Goal: Task Accomplishment & Management: Manage account settings

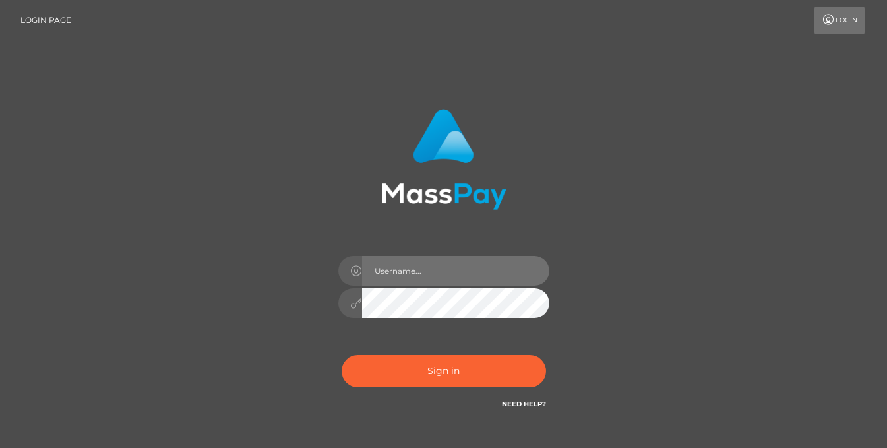
click at [448, 272] on input "text" at bounding box center [455, 271] width 187 height 30
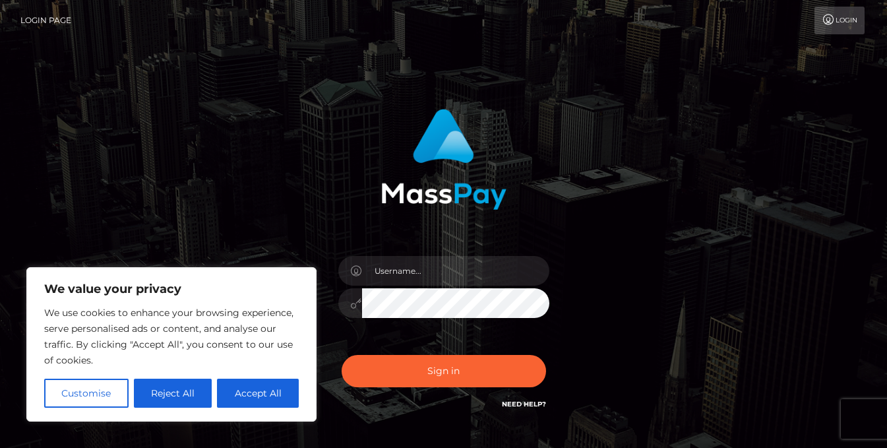
click at [626, 208] on div "Sign in" at bounding box center [444, 267] width 752 height 336
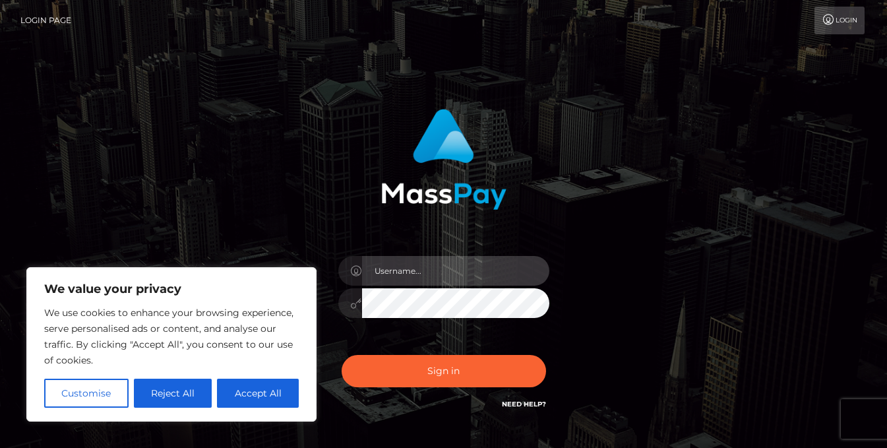
click at [483, 277] on input "text" at bounding box center [455, 271] width 187 height 30
type input "[EMAIL_ADDRESS][DOMAIN_NAME]"
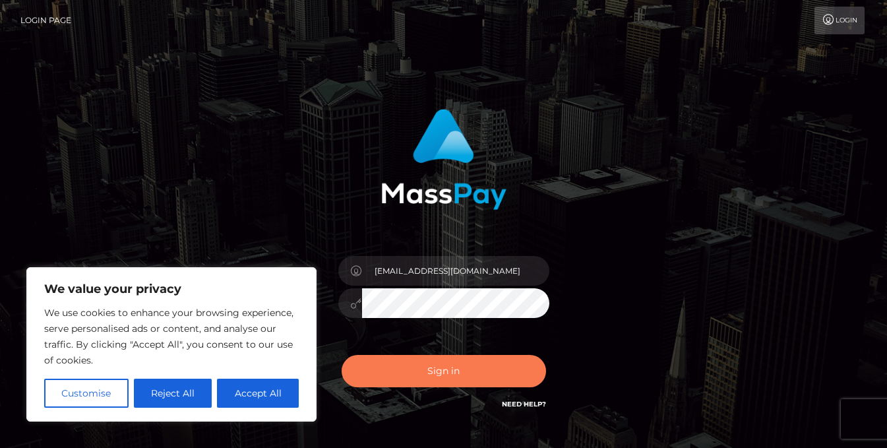
click at [429, 373] on button "Sign in" at bounding box center [444, 371] width 204 height 32
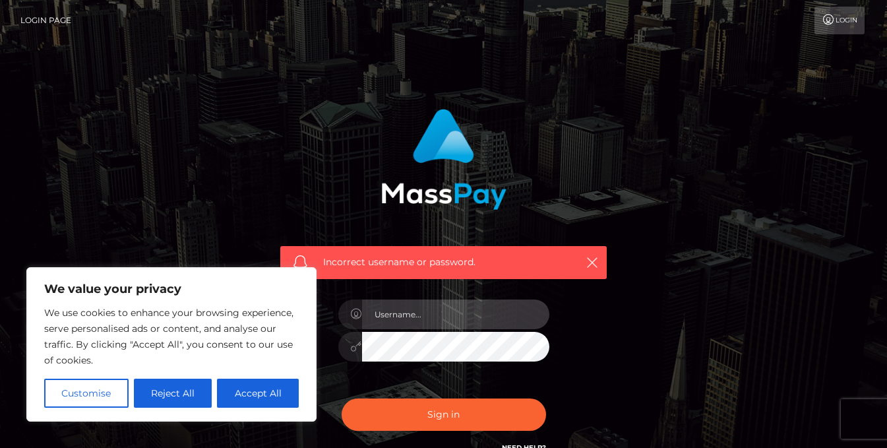
click at [465, 302] on input "text" at bounding box center [455, 314] width 187 height 30
type input "[EMAIL_ADDRESS][DOMAIN_NAME]"
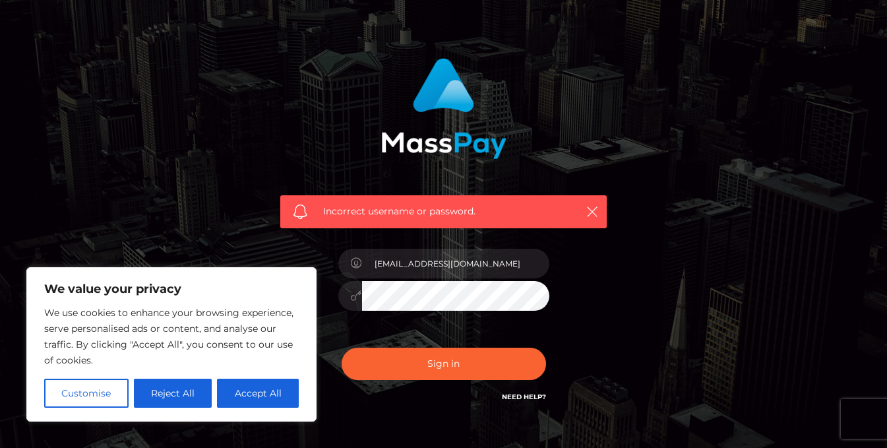
scroll to position [129, 0]
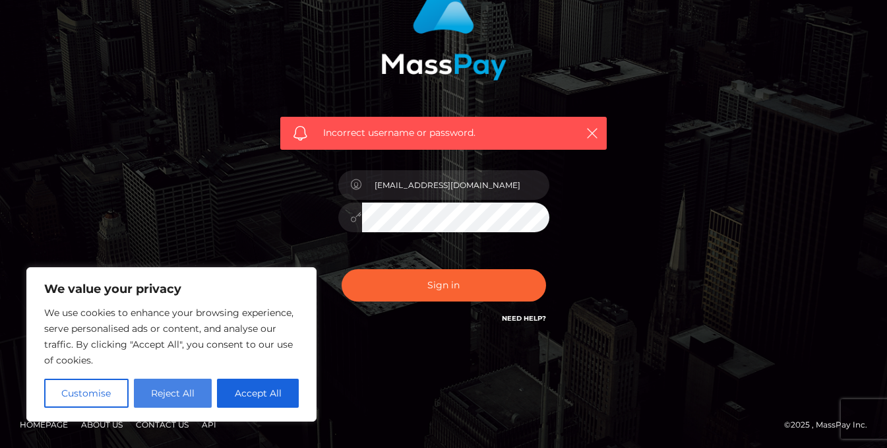
click at [185, 392] on button "Reject All" at bounding box center [173, 392] width 78 height 29
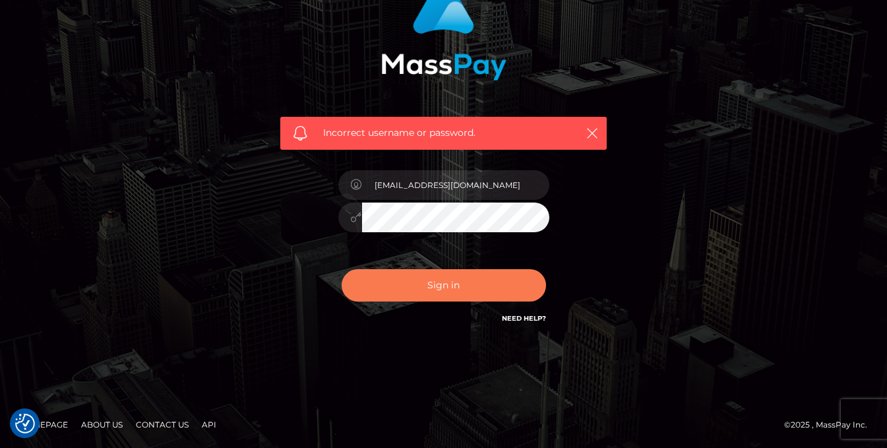
click at [479, 280] on button "Sign in" at bounding box center [444, 285] width 204 height 32
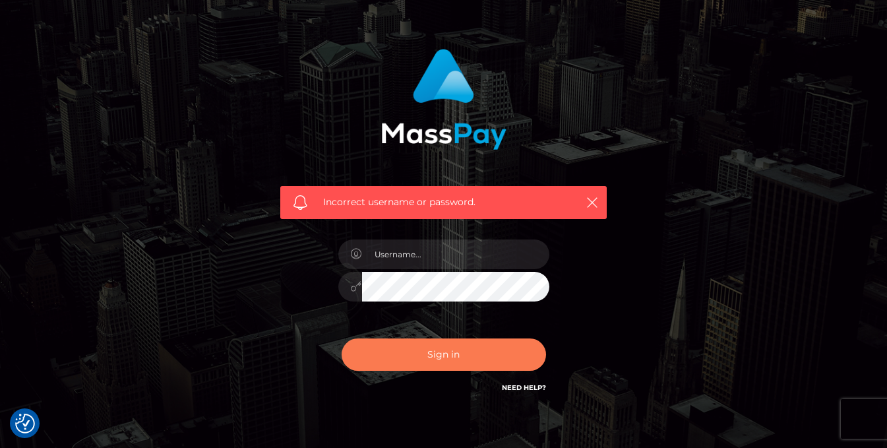
scroll to position [129, 0]
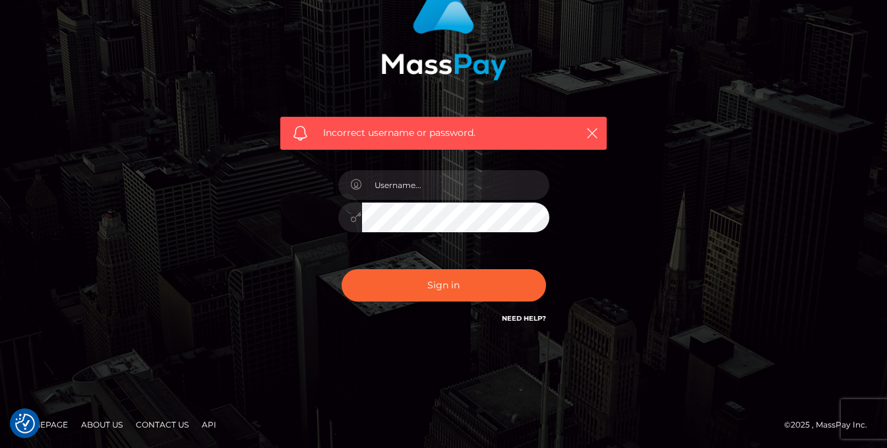
click at [531, 314] on link "Need Help?" at bounding box center [524, 318] width 44 height 9
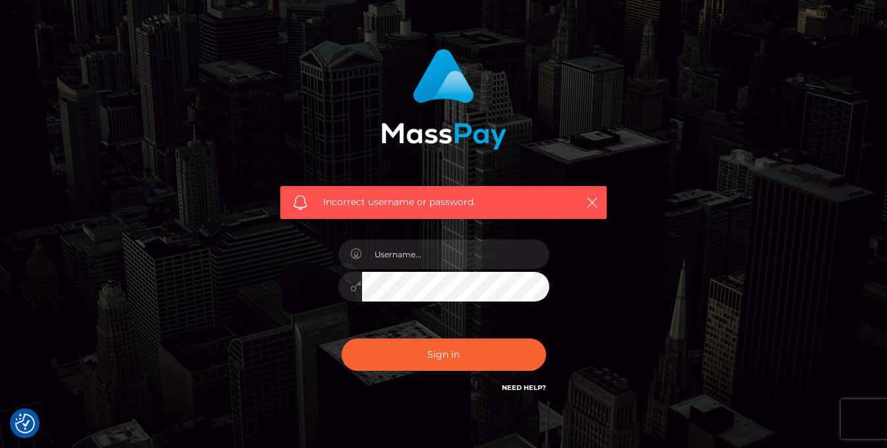
scroll to position [0, 0]
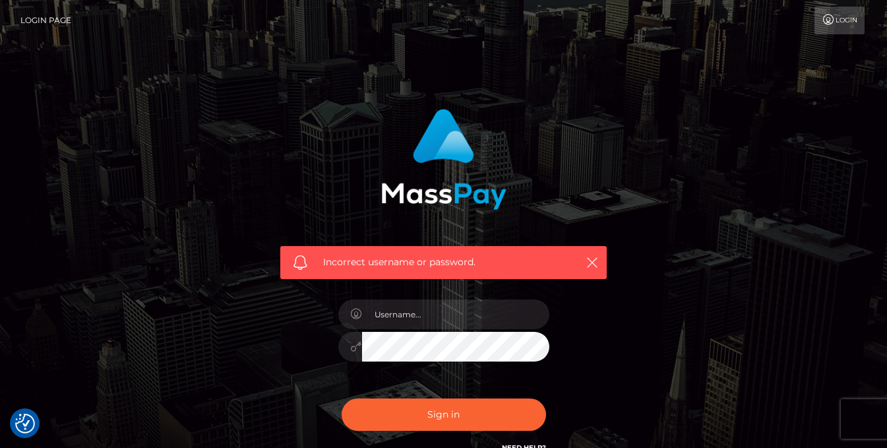
click at [660, 103] on div "Incorrect username or password." at bounding box center [444, 288] width 752 height 379
click at [824, 20] on icon at bounding box center [829, 20] width 14 height 11
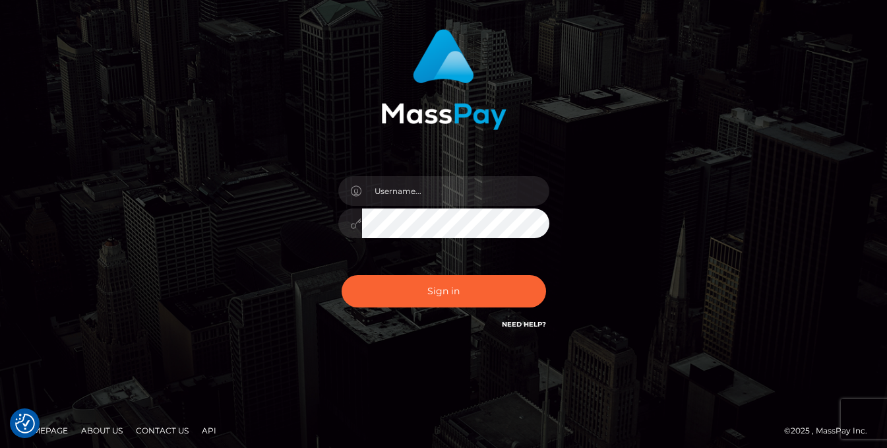
scroll to position [86, 0]
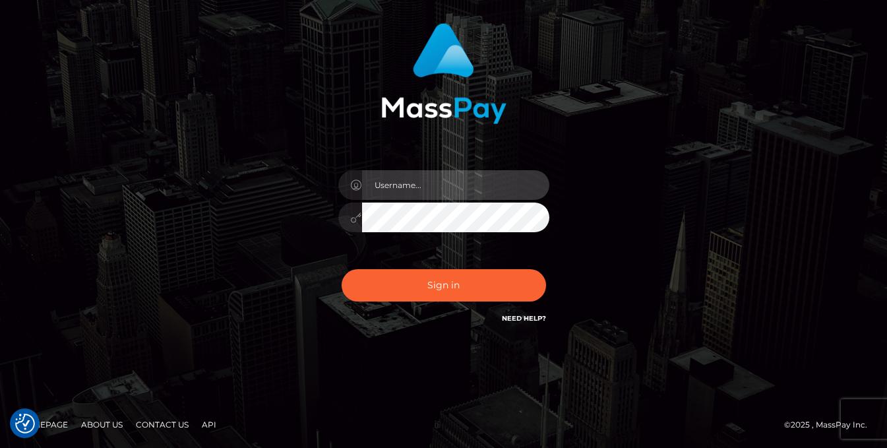
click at [386, 185] on input "text" at bounding box center [455, 185] width 187 height 30
type input "[EMAIL_ADDRESS][DOMAIN_NAME]"
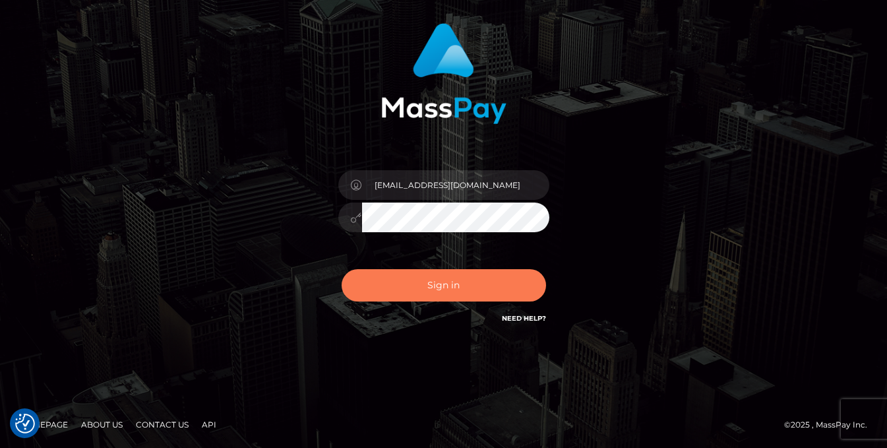
click at [456, 278] on button "Sign in" at bounding box center [444, 285] width 204 height 32
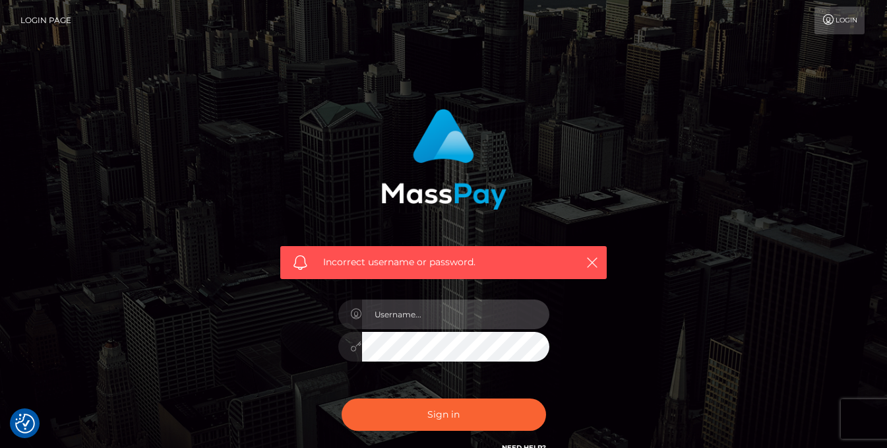
click at [452, 318] on input "text" at bounding box center [455, 314] width 187 height 30
click at [508, 310] on input "text" at bounding box center [455, 314] width 187 height 30
click at [586, 298] on div "Incorrect username or password." at bounding box center [443, 282] width 346 height 366
click at [510, 305] on input "text" at bounding box center [455, 314] width 187 height 30
type input "GothMommyJess"
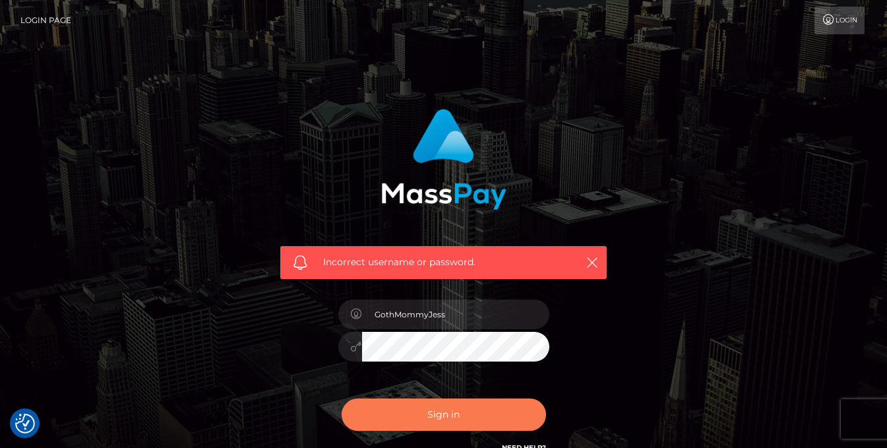
click at [452, 418] on button "Sign in" at bounding box center [444, 414] width 204 height 32
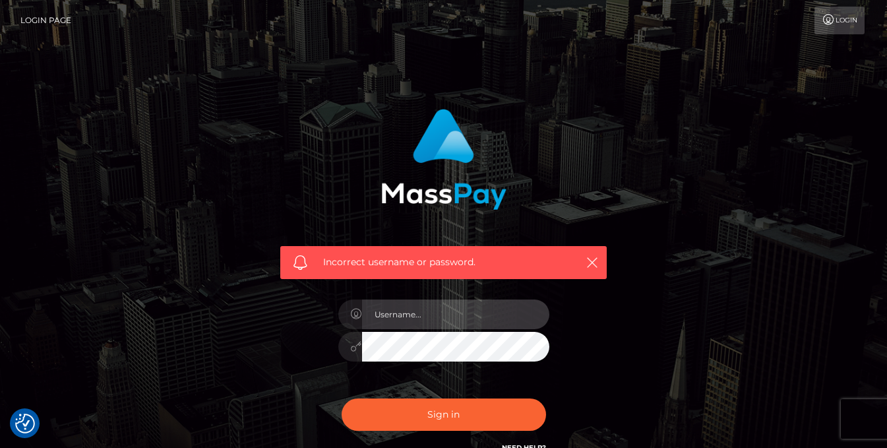
click at [481, 319] on input "text" at bounding box center [455, 314] width 187 height 30
type input "jessfemme90"
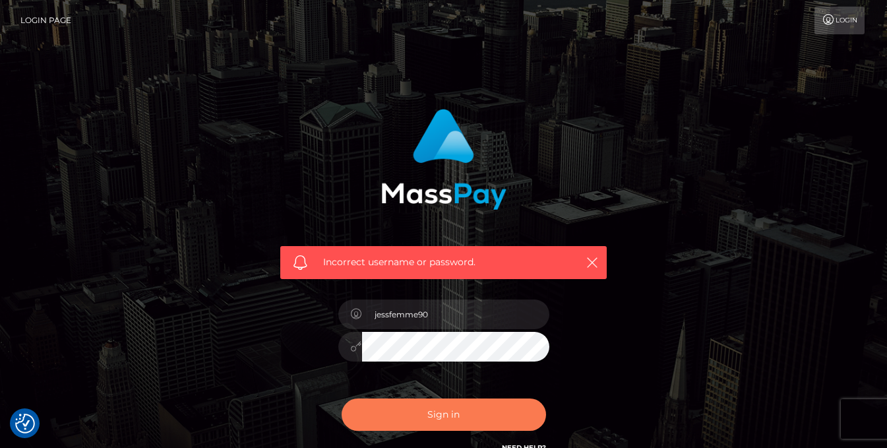
click at [435, 400] on button "Sign in" at bounding box center [444, 414] width 204 height 32
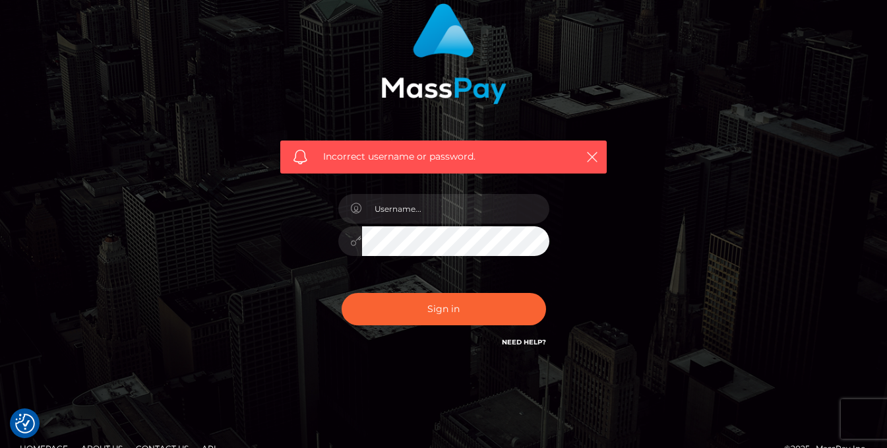
scroll to position [129, 0]
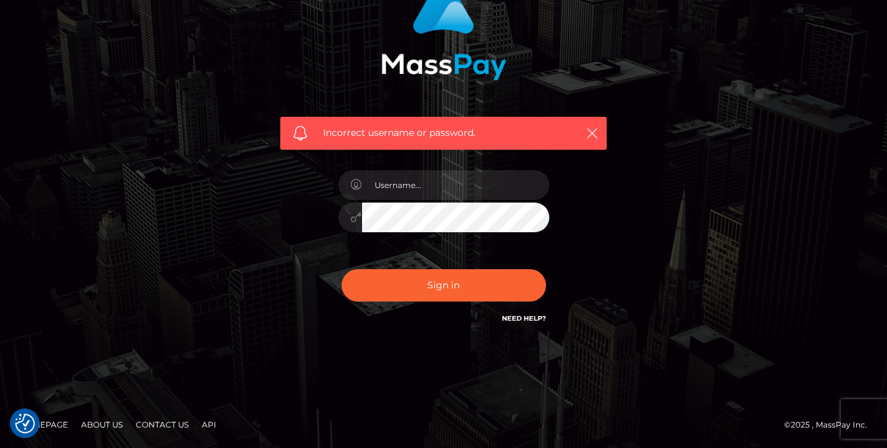
click at [59, 419] on link "Homepage" at bounding box center [44, 424] width 59 height 20
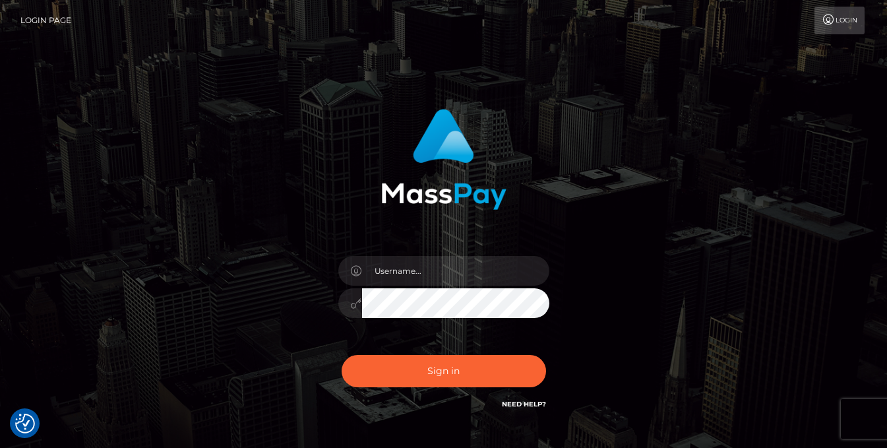
click at [508, 254] on div at bounding box center [443, 296] width 231 height 101
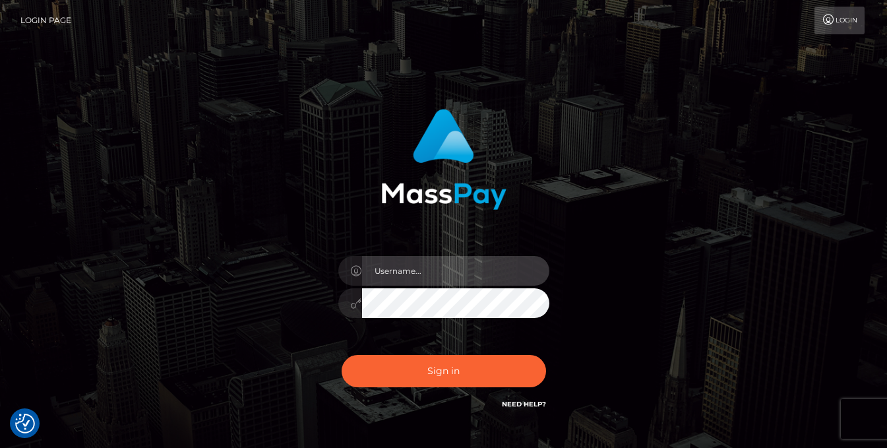
click at [508, 261] on input "text" at bounding box center [455, 271] width 187 height 30
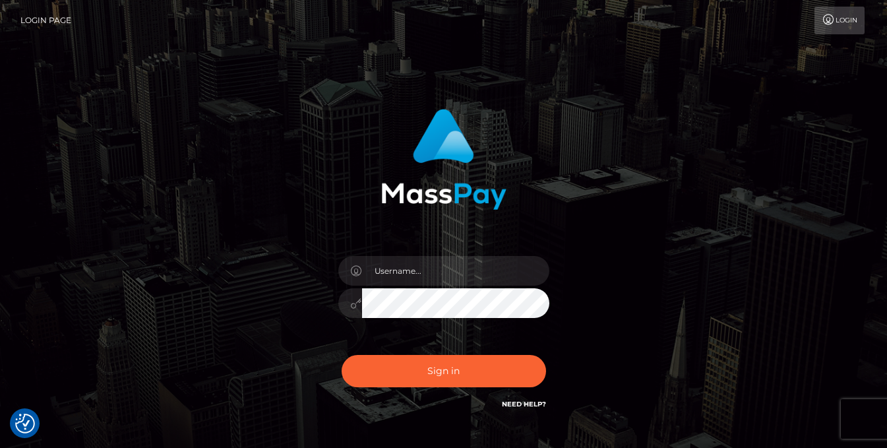
click at [702, 154] on div "Sign in" at bounding box center [444, 267] width 752 height 336
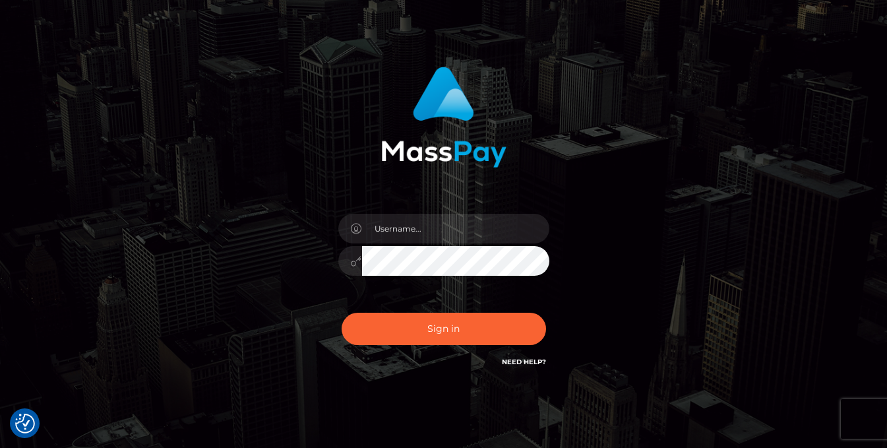
scroll to position [66, 0]
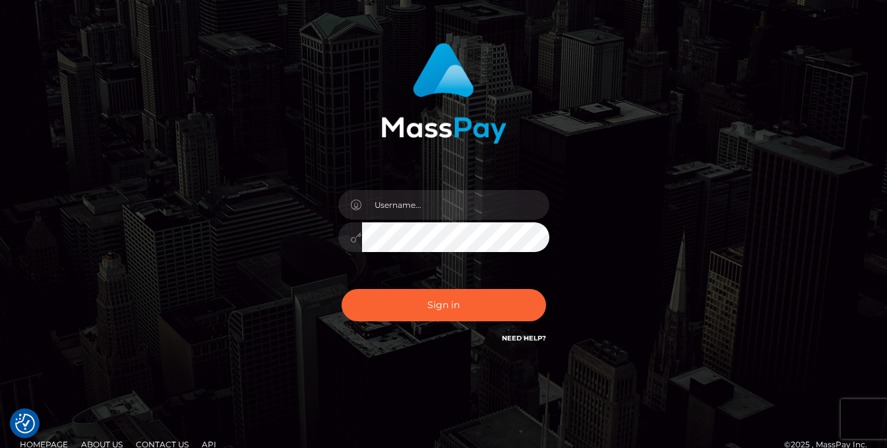
click at [543, 334] on link "Need Help?" at bounding box center [524, 338] width 44 height 9
click at [731, 296] on div "Sign in" at bounding box center [444, 201] width 752 height 336
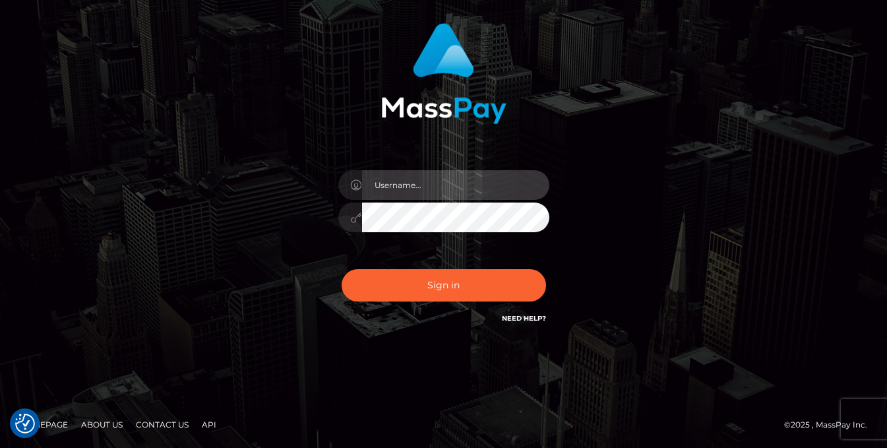
click at [407, 185] on input "text" at bounding box center [455, 185] width 187 height 30
click at [508, 184] on input "text" at bounding box center [455, 185] width 187 height 30
type input "JessAFemboy"
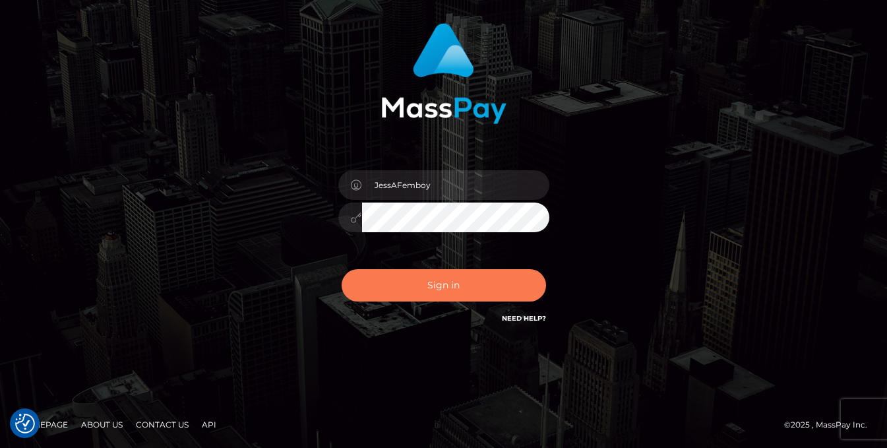
click at [435, 286] on button "Sign in" at bounding box center [444, 285] width 204 height 32
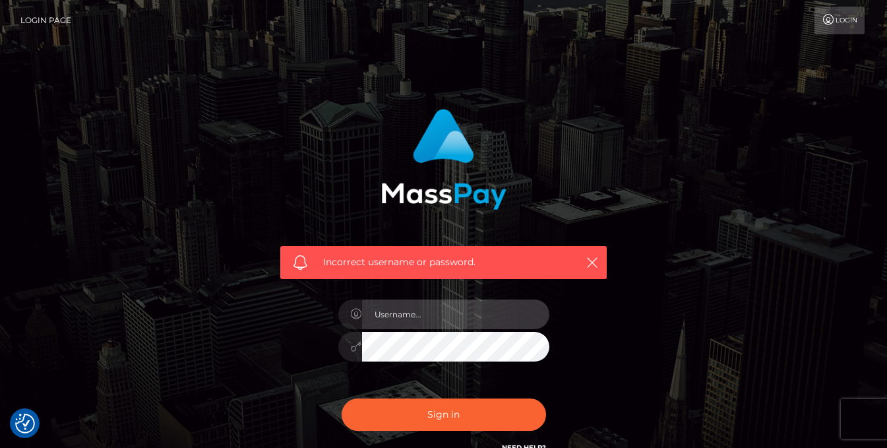
click at [447, 321] on input "text" at bounding box center [455, 314] width 187 height 30
type input "GothMommyJess"
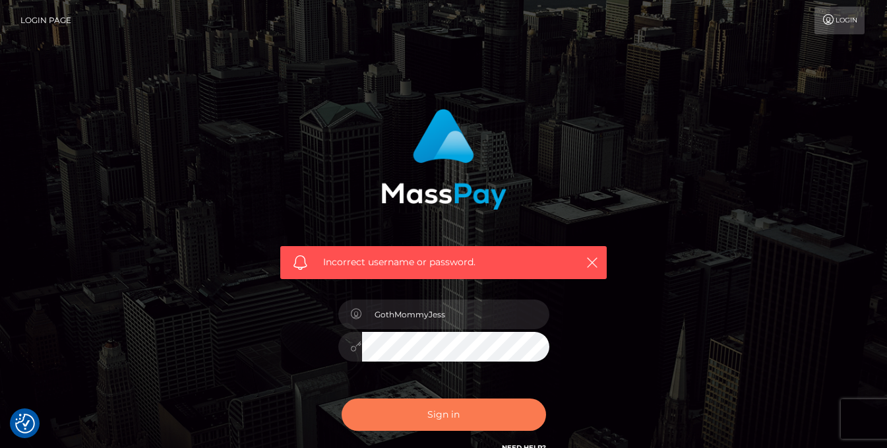
click at [393, 409] on button "Sign in" at bounding box center [444, 414] width 204 height 32
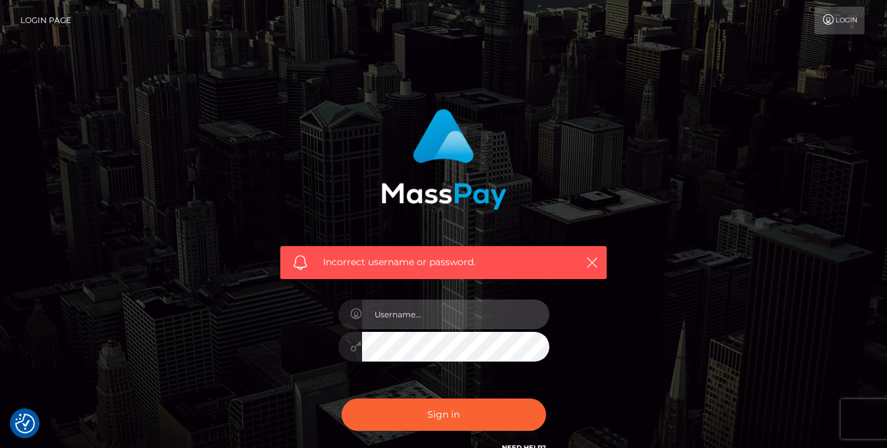
click at [431, 314] on input "text" at bounding box center [455, 314] width 187 height 30
type input "GothMommyJess"
click at [342, 398] on button "Sign in" at bounding box center [444, 414] width 204 height 32
click at [378, 257] on span "Incorrect username or password." at bounding box center [443, 262] width 241 height 14
click at [423, 195] on img at bounding box center [443, 159] width 125 height 101
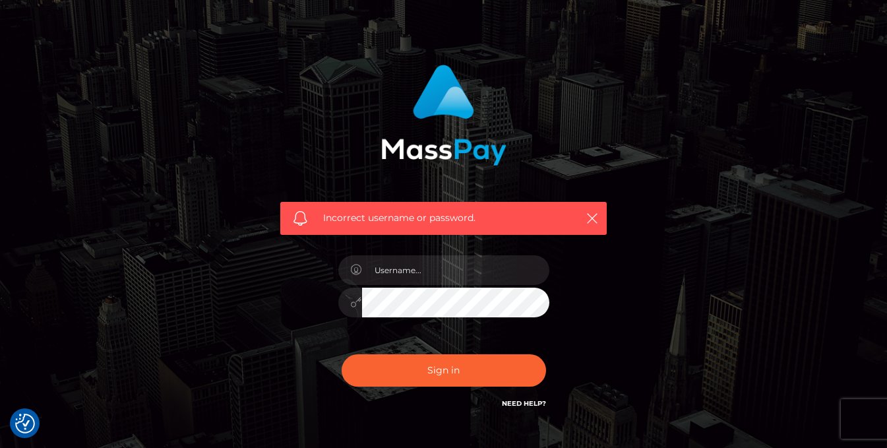
scroll to position [66, 0]
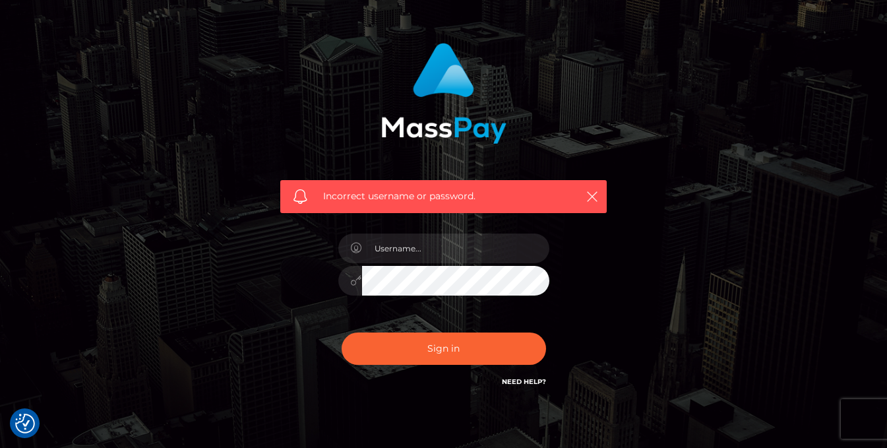
click at [529, 381] on link "Need Help?" at bounding box center [524, 381] width 44 height 9
click at [521, 376] on h6 "Need Help?" at bounding box center [524, 380] width 44 height 11
click at [521, 380] on link "Need Help?" at bounding box center [524, 381] width 44 height 9
click at [523, 375] on h6 "Need Help?" at bounding box center [524, 380] width 44 height 11
click at [523, 379] on link "Need Help?" at bounding box center [524, 381] width 44 height 9
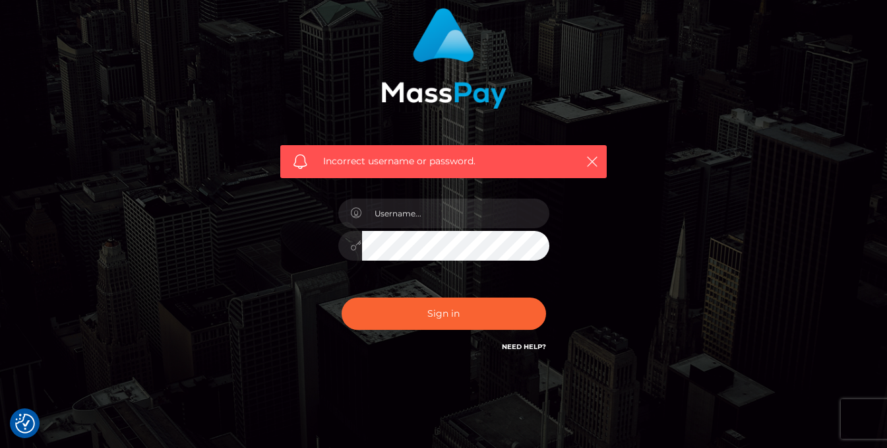
scroll to position [129, 0]
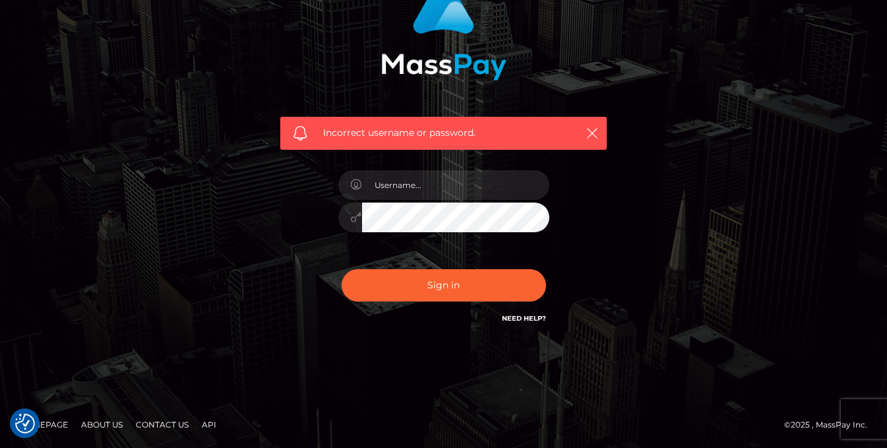
click at [145, 421] on link "Contact Us" at bounding box center [162, 424] width 63 height 20
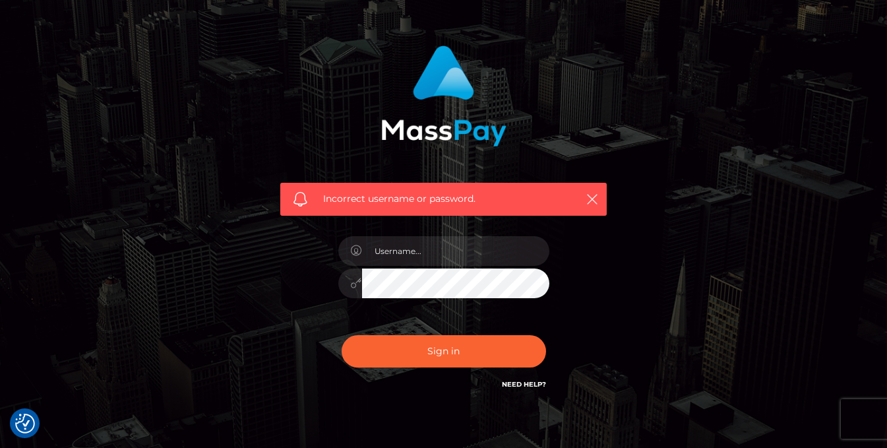
scroll to position [0, 0]
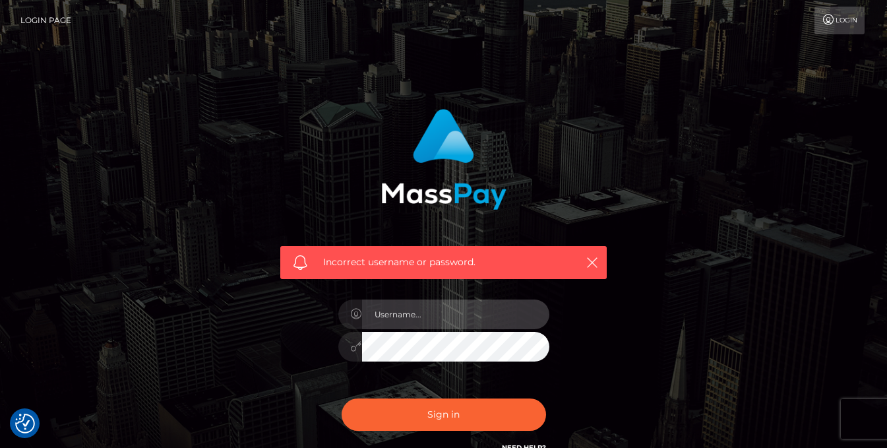
click at [446, 301] on input "text" at bounding box center [455, 314] width 187 height 30
click at [659, 313] on div "Incorrect username or password." at bounding box center [444, 288] width 752 height 379
click at [478, 316] on input "text" at bounding box center [455, 314] width 187 height 30
type input "2004-04-03"
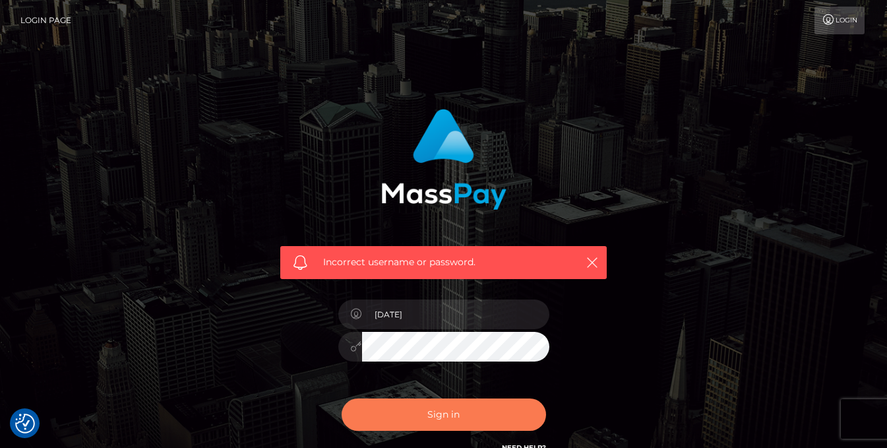
click at [405, 409] on button "Sign in" at bounding box center [444, 414] width 204 height 32
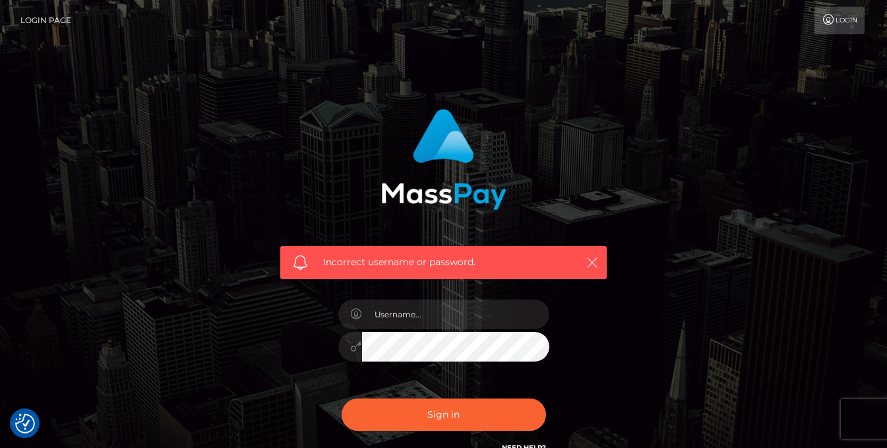
click at [599, 258] on button "button" at bounding box center [592, 262] width 16 height 16
click at [595, 264] on icon "button" at bounding box center [592, 262] width 13 height 13
click at [588, 260] on icon "button" at bounding box center [592, 262] width 13 height 13
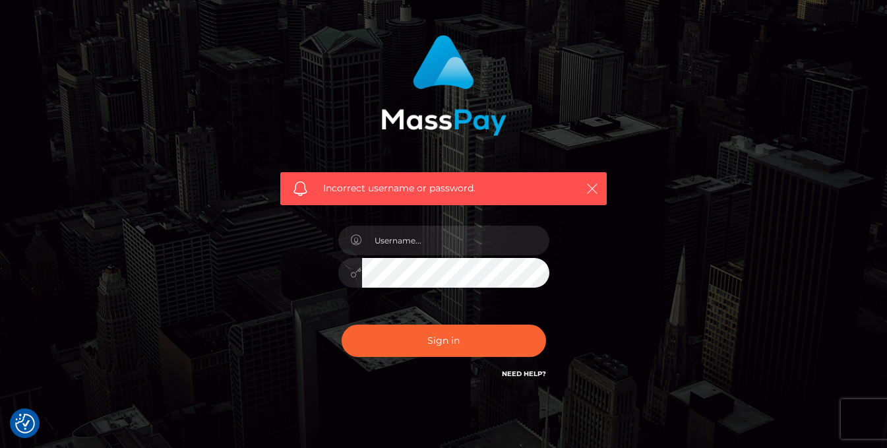
scroll to position [129, 0]
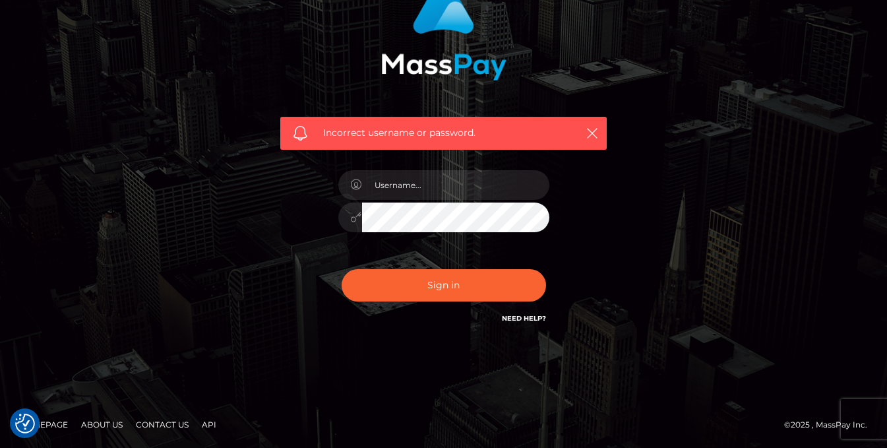
click at [644, 202] on div "Incorrect username or password." at bounding box center [444, 159] width 752 height 379
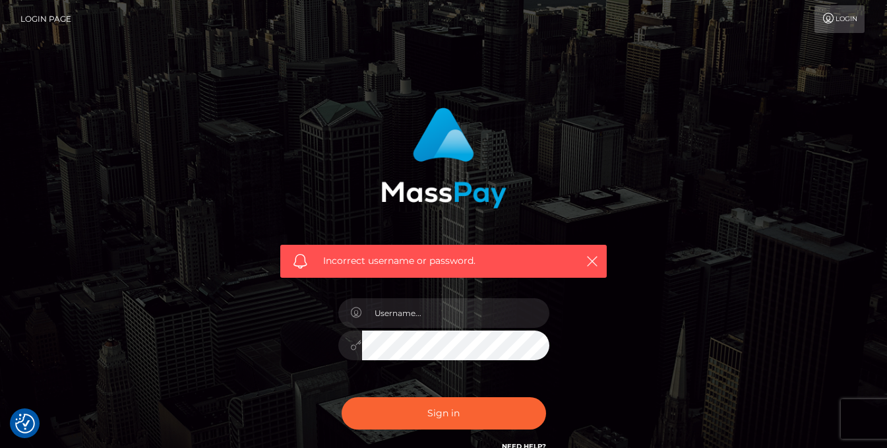
scroll to position [0, 0]
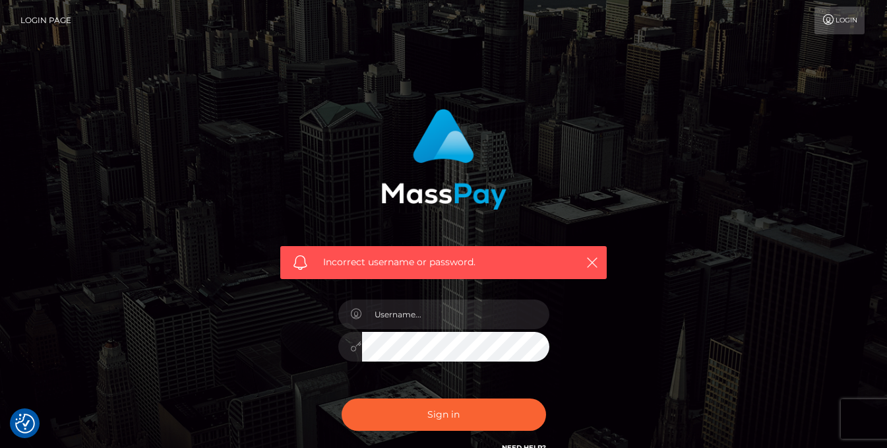
click at [826, 25] on link "Login" at bounding box center [839, 21] width 50 height 28
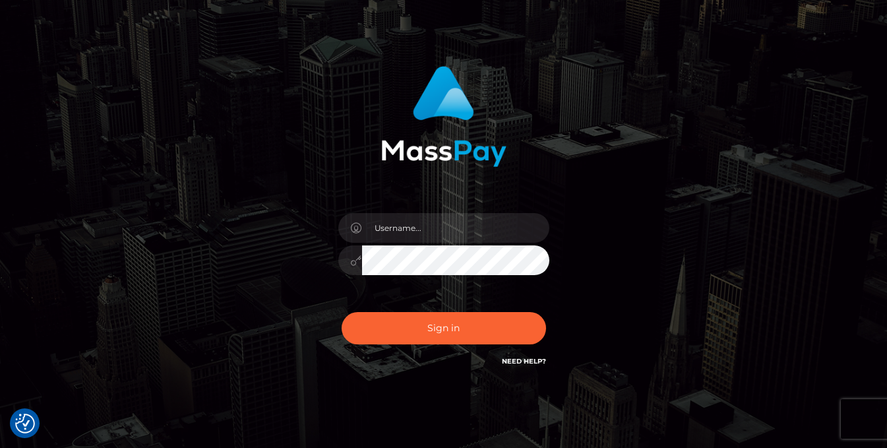
scroll to position [86, 0]
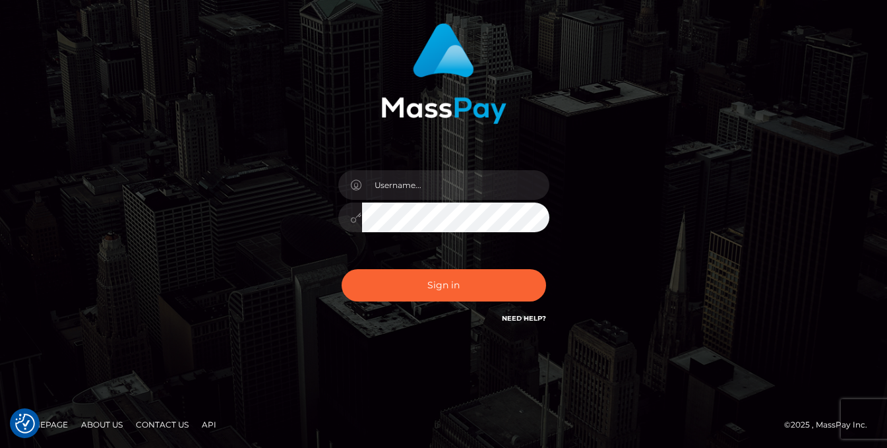
click at [172, 425] on link "Contact Us" at bounding box center [162, 424] width 63 height 20
click at [729, 117] on div "Sign in" at bounding box center [444, 181] width 752 height 336
click at [100, 425] on link "About Us" at bounding box center [102, 424] width 52 height 20
